Goal: Use online tool/utility: Utilize a website feature to perform a specific function

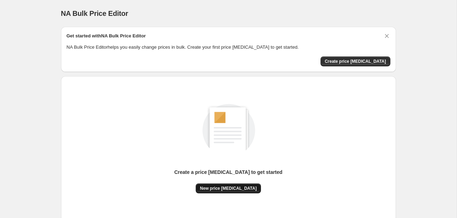
click at [237, 190] on span "New price [MEDICAL_DATA]" at bounding box center [228, 188] width 57 height 6
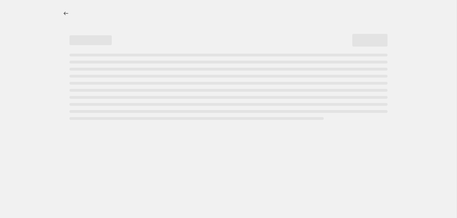
select select "percentage"
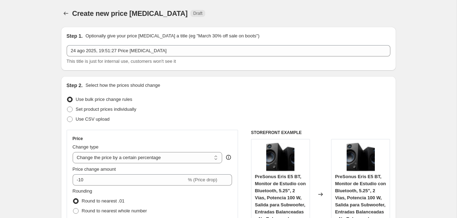
scroll to position [74, 0]
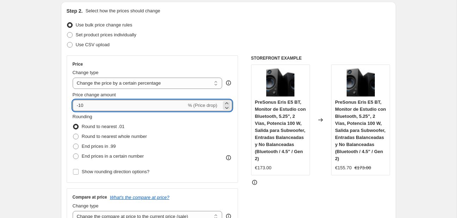
click at [133, 101] on input "-10" at bounding box center [130, 105] width 114 height 11
type input "-1"
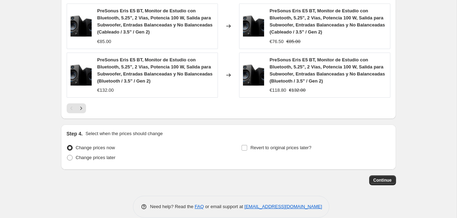
scroll to position [568, 0]
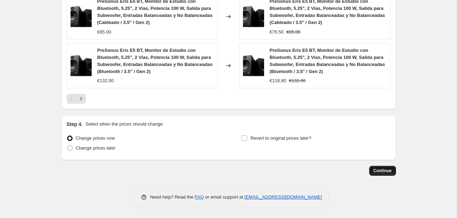
type input "-35"
click at [383, 167] on button "Continue" at bounding box center [382, 171] width 27 height 10
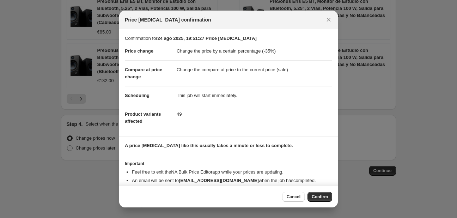
drag, startPoint x: 320, startPoint y: 196, endPoint x: 312, endPoint y: 184, distance: 14.9
click at [320, 196] on span "Confirm" at bounding box center [320, 197] width 16 height 6
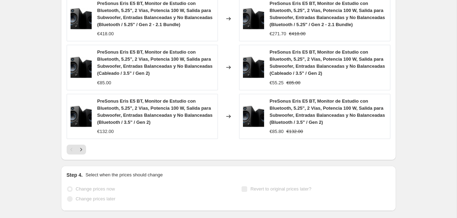
scroll to position [586, 0]
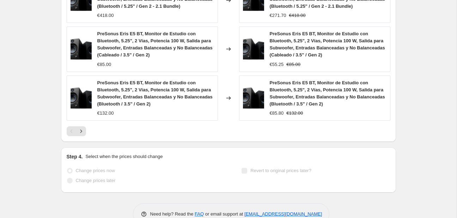
select select "percentage"
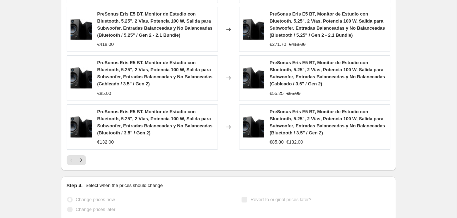
scroll to position [0, 0]
